Goal: Task Accomplishment & Management: Use online tool/utility

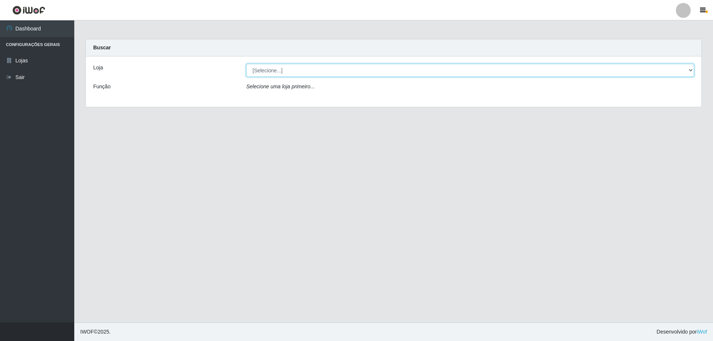
click at [304, 74] on select "[Selecione...] SuperShow Bis - Avenida 6 SuperShow [GEOGRAPHIC_DATA]" at bounding box center [470, 70] width 448 height 13
select select "60"
click at [246, 64] on select "[Selecione...] SuperShow Bis - Avenida 6 SuperShow [GEOGRAPHIC_DATA]" at bounding box center [470, 70] width 448 height 13
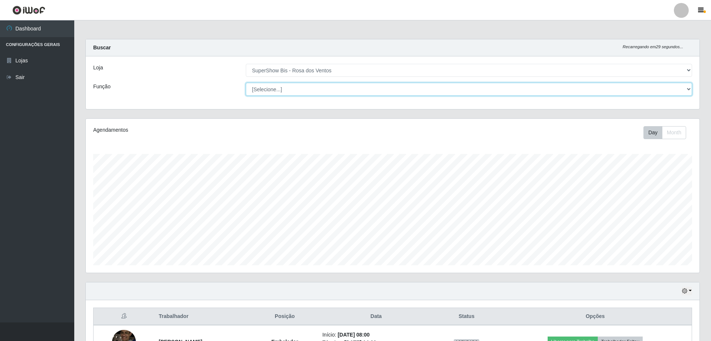
scroll to position [154, 614]
click at [289, 87] on select "[Selecione...] ASG ASG + ASG ++ Auxiliar de Cozinha Balconista de Açougue Balco…" at bounding box center [469, 89] width 446 height 13
click at [246, 83] on select "[Selecione...] ASG ASG + ASG ++ Auxiliar de Cozinha Balconista de Açougue Balco…" at bounding box center [469, 89] width 446 height 13
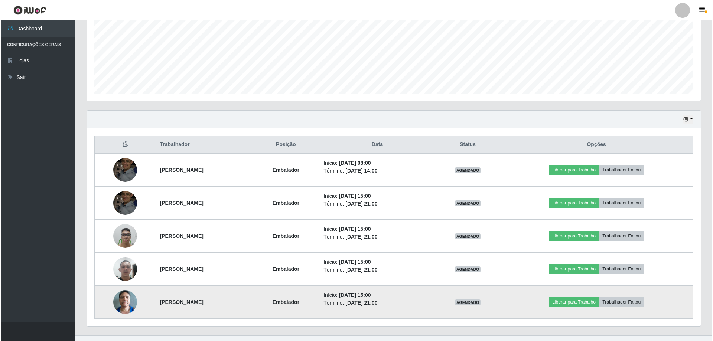
scroll to position [185, 0]
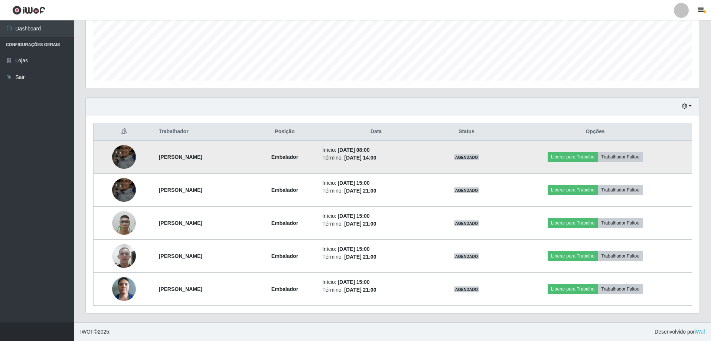
click at [112, 162] on img at bounding box center [124, 157] width 24 height 32
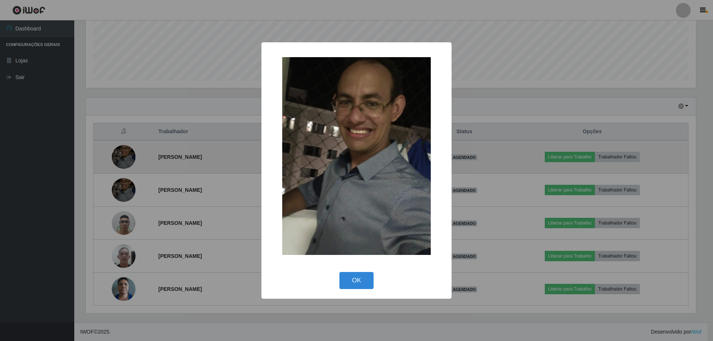
click at [112, 162] on div "× OK Cancel" at bounding box center [356, 170] width 713 height 341
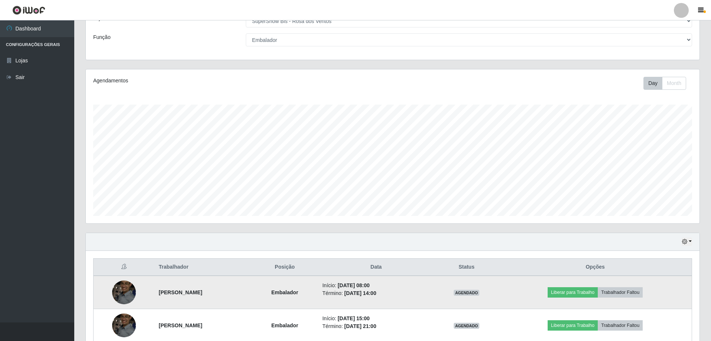
scroll to position [0, 0]
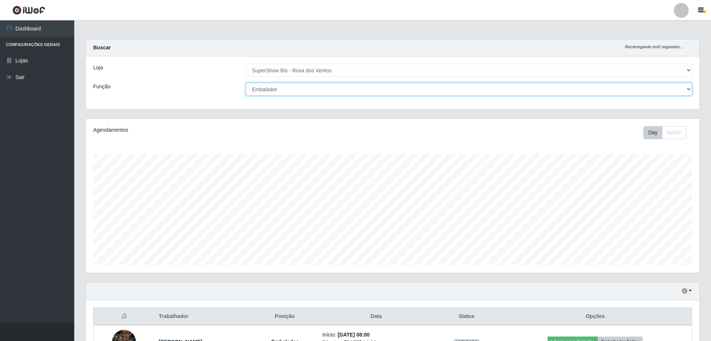
click at [300, 90] on select "[Selecione...] ASG ASG + ASG ++ Auxiliar de Cozinha Balconista de Açougue Balco…" at bounding box center [469, 89] width 446 height 13
click at [246, 83] on select "[Selecione...] ASG ASG + ASG ++ Auxiliar de Cozinha Balconista de Açougue Balco…" at bounding box center [469, 89] width 446 height 13
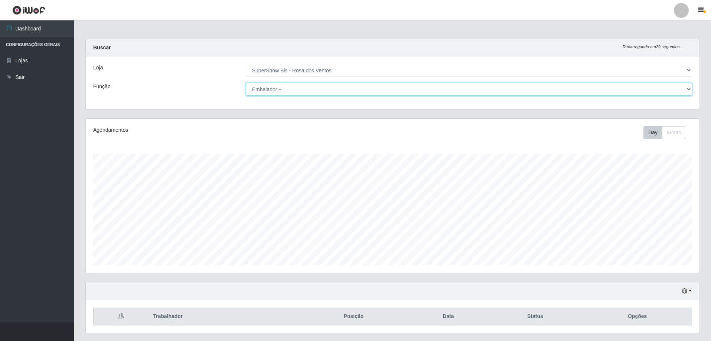
scroll to position [20, 0]
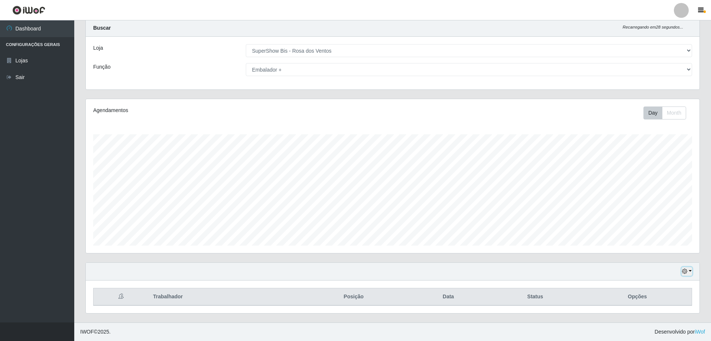
click at [689, 274] on button "button" at bounding box center [687, 271] width 10 height 9
click at [654, 243] on button "1 Semana" at bounding box center [662, 244] width 59 height 16
click at [684, 271] on icon "button" at bounding box center [684, 271] width 5 height 5
click at [656, 224] on button "3 dias" at bounding box center [662, 229] width 59 height 16
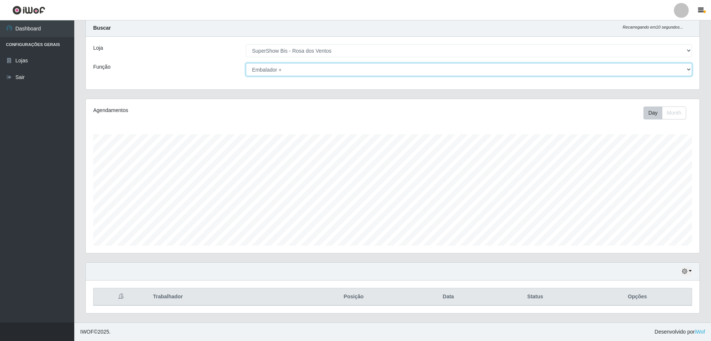
click at [303, 67] on select "[Selecione...] ASG ASG + ASG ++ Auxiliar de Cozinha Balconista de Açougue Balco…" at bounding box center [469, 69] width 446 height 13
click at [246, 63] on select "[Selecione...] ASG ASG + ASG ++ Auxiliar de Cozinha Balconista de Açougue Balco…" at bounding box center [469, 69] width 446 height 13
click at [321, 63] on select "[Selecione...] ASG ASG + ASG ++ Auxiliar de Cozinha Balconista de Açougue Balco…" at bounding box center [469, 69] width 446 height 13
select select "1"
click at [246, 63] on select "[Selecione...] ASG ASG + ASG ++ Auxiliar de Cozinha Balconista de Açougue Balco…" at bounding box center [469, 69] width 446 height 13
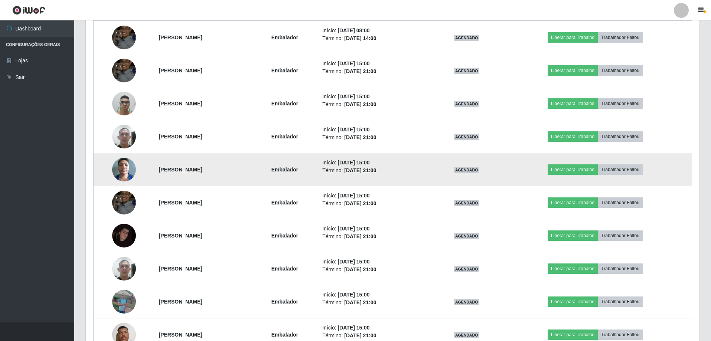
scroll to position [354, 0]
